Goal: Information Seeking & Learning: Learn about a topic

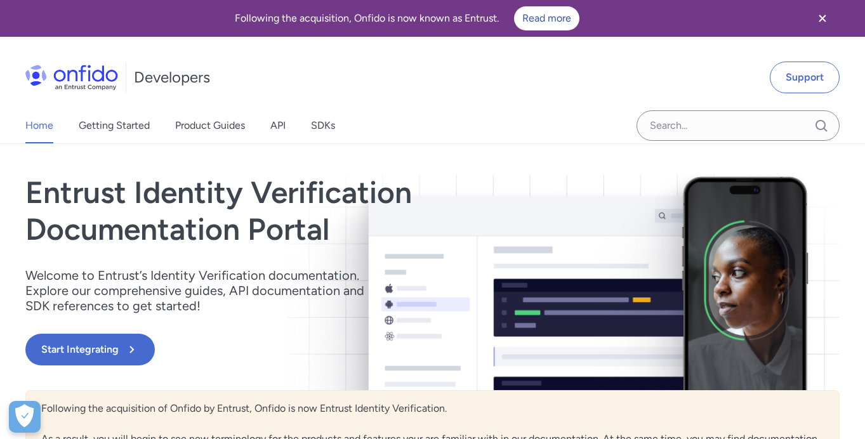
click at [309, 126] on div "Home Getting Started Product Guides API SDKs" at bounding box center [193, 126] width 386 height 36
click at [323, 128] on link "SDKs" at bounding box center [323, 126] width 24 height 36
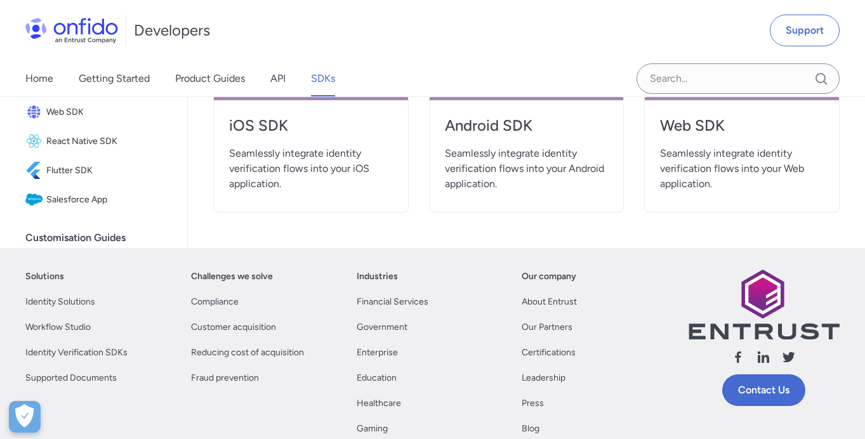
scroll to position [492, 0]
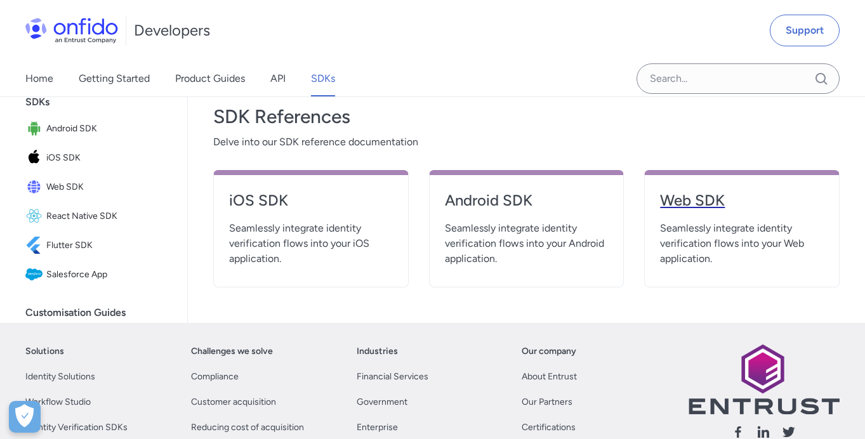
click at [700, 204] on h4 "Web SDK" at bounding box center [742, 200] width 164 height 20
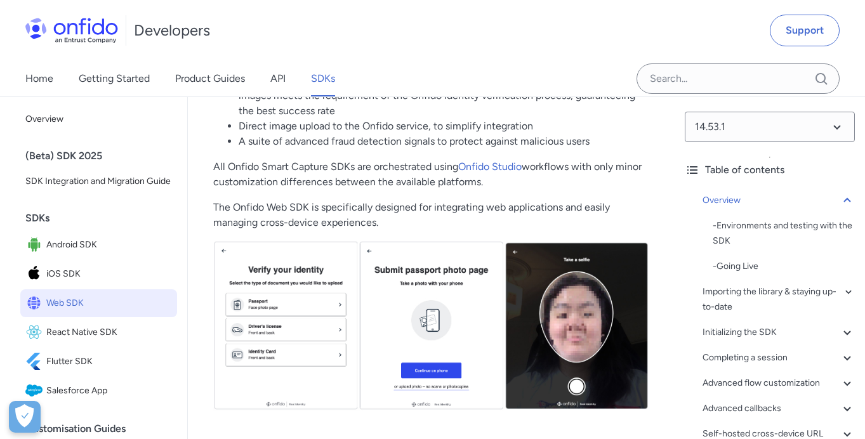
scroll to position [328, 0]
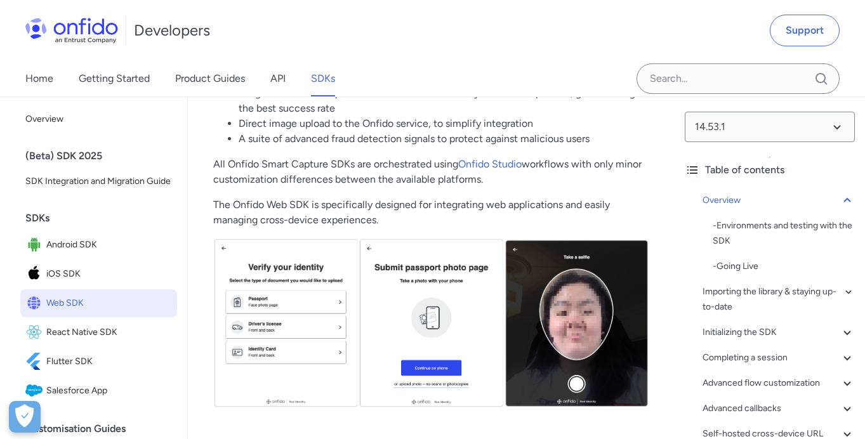
click at [519, 207] on p "The Onfido Web SDK is specifically designed for integrating web applications an…" at bounding box center [431, 212] width 436 height 30
